Goal: Find specific page/section: Find specific page/section

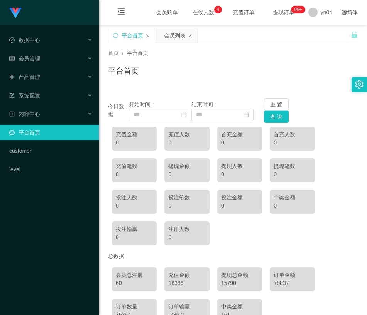
scroll to position [39, 0]
click at [277, 234] on div "充值金额 460 充值人数 0 首充金额 0 首充人数 0 充值笔数 3 提现金额 0 提现人数 0 提现笔数 0 投注人数 2 投注笔数 5 投注金额 38…" at bounding box center [233, 186] width 250 height 126
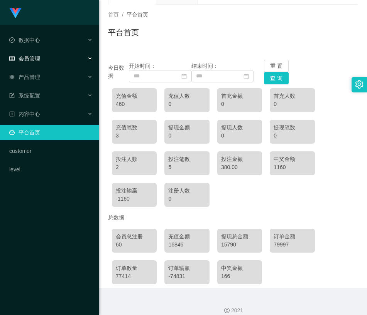
click at [45, 61] on div "会员管理" at bounding box center [49, 58] width 99 height 15
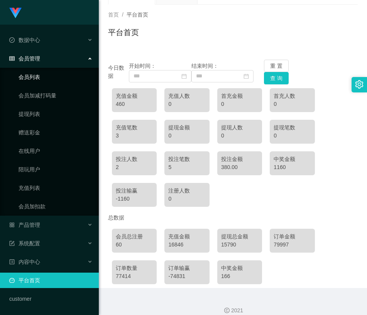
click at [43, 74] on link "会员列表" at bounding box center [56, 76] width 74 height 15
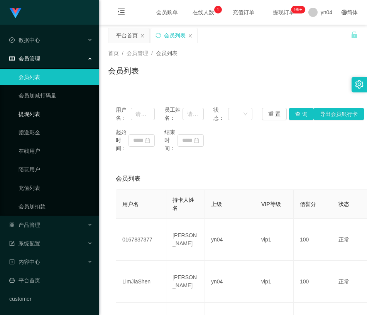
click at [46, 106] on ul "会员列表 会员加减打码量 提现列表 赠送彩金 在线用户 陪玩用户 充值列表 会员加扣款" at bounding box center [49, 142] width 99 height 148
click at [36, 115] on link "提现列表" at bounding box center [56, 113] width 74 height 15
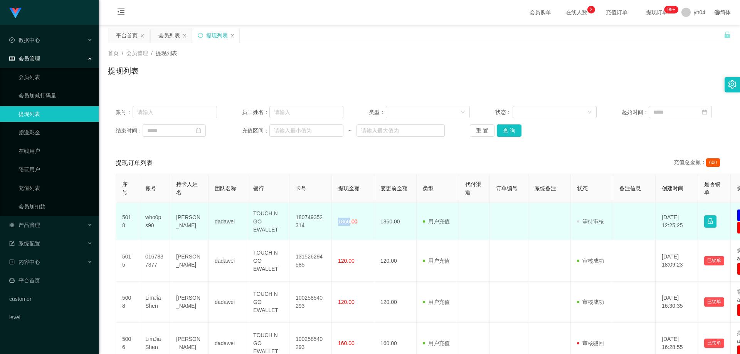
drag, startPoint x: 338, startPoint y: 225, endPoint x: 350, endPoint y: 226, distance: 12.4
click at [350, 226] on td "1860.00" at bounding box center [353, 221] width 42 height 37
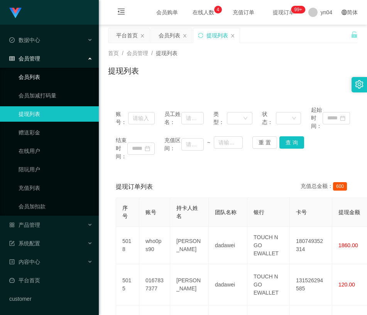
click at [39, 80] on link "会员列表" at bounding box center [56, 76] width 74 height 15
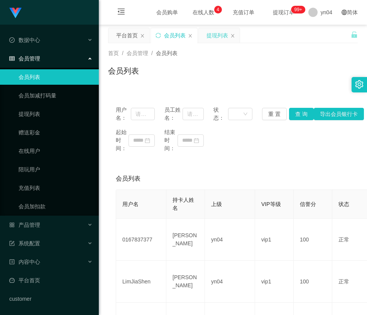
click at [230, 35] on div "提现列表" at bounding box center [219, 35] width 41 height 15
click at [231, 35] on icon "图标: close" at bounding box center [232, 36] width 5 height 5
